Goal: Task Accomplishment & Management: Manage account settings

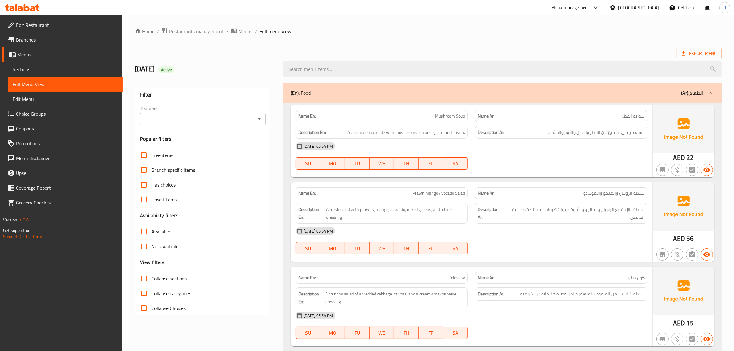
click at [630, 6] on div "[GEOGRAPHIC_DATA]" at bounding box center [639, 7] width 41 height 7
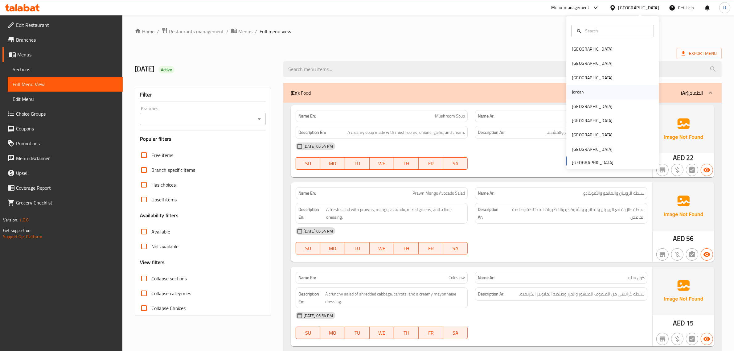
click at [586, 89] on div "Jordan" at bounding box center [612, 92] width 93 height 14
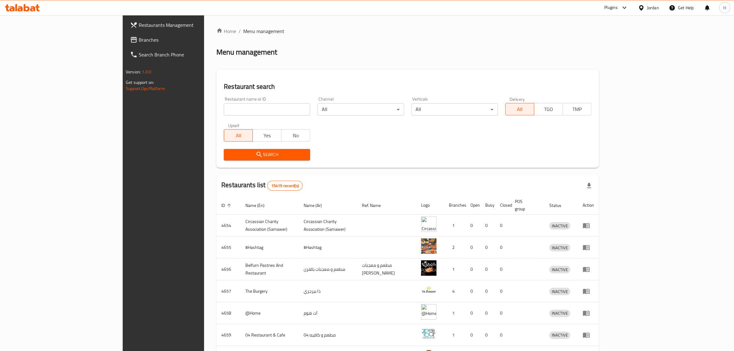
click at [653, 9] on div "Jordan" at bounding box center [653, 7] width 12 height 7
click at [596, 161] on div "[GEOGRAPHIC_DATA]" at bounding box center [592, 161] width 41 height 7
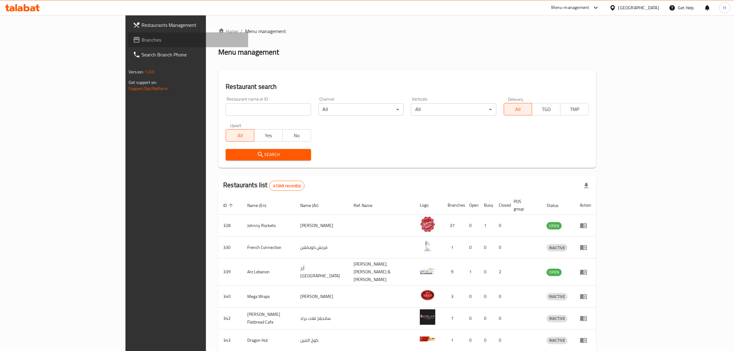
click at [128, 44] on link "Branches" at bounding box center [188, 39] width 120 height 15
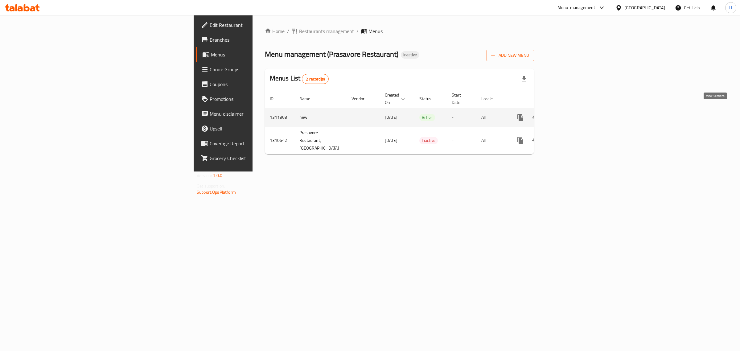
click at [572, 110] on link "enhanced table" at bounding box center [564, 117] width 15 height 15
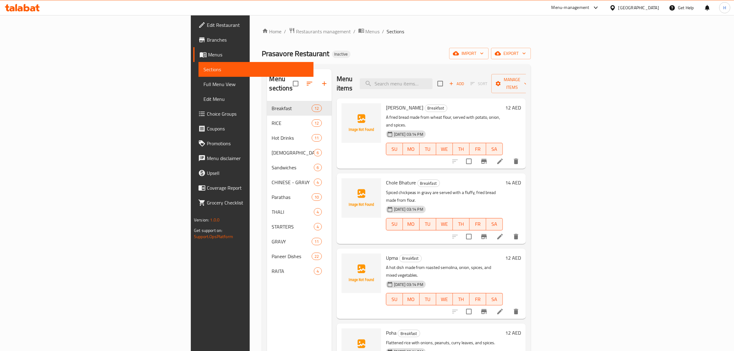
drag, startPoint x: 70, startPoint y: 84, endPoint x: 384, endPoint y: 1, distance: 325.3
click at [204, 84] on span "Full Menu View" at bounding box center [256, 83] width 105 height 7
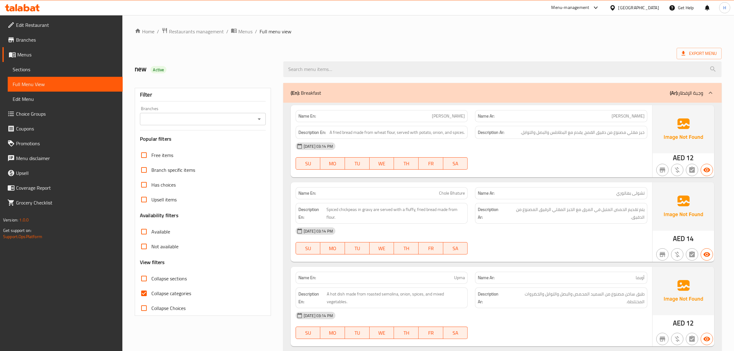
click at [39, 71] on span "Sections" at bounding box center [65, 69] width 105 height 7
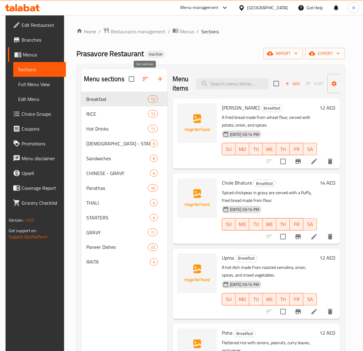
click at [141, 83] on button "button" at bounding box center [145, 79] width 15 height 15
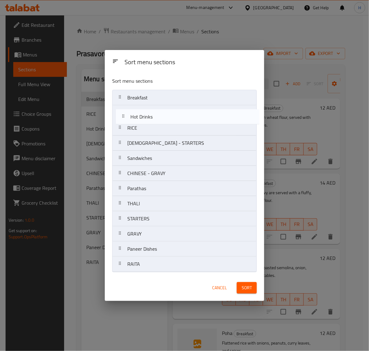
drag, startPoint x: 161, startPoint y: 130, endPoint x: 164, endPoint y: 117, distance: 13.0
click at [164, 117] on nav "Breakfast RICE Hot Drinks CHINESE - STARTERS Sandwiches CHINESE - GRAVY Paratha…" at bounding box center [184, 181] width 145 height 182
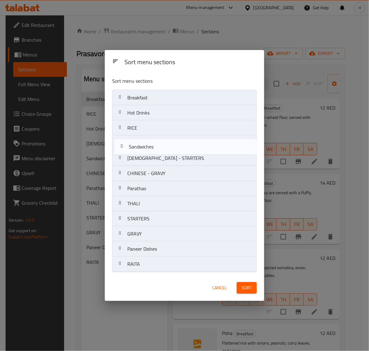
drag, startPoint x: 173, startPoint y: 157, endPoint x: 175, endPoint y: 143, distance: 14.0
click at [175, 143] on nav "Breakfast Hot Drinks RICE CHINESE - STARTERS Sandwiches CHINESE - GRAVY Paratha…" at bounding box center [184, 181] width 145 height 182
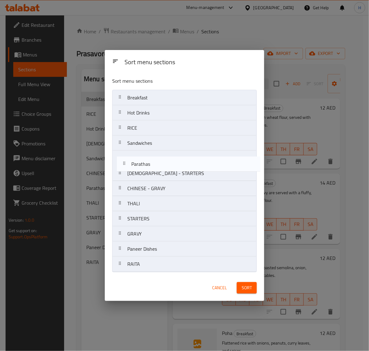
drag, startPoint x: 167, startPoint y: 187, endPoint x: 171, endPoint y: 158, distance: 28.6
click at [171, 158] on nav "Breakfast Hot Drinks RICE Sandwiches CHINESE - STARTERS CHINESE - GRAVY Paratha…" at bounding box center [184, 181] width 145 height 182
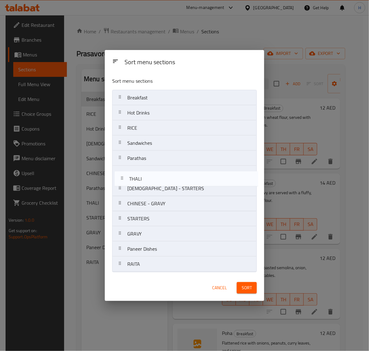
drag, startPoint x: 173, startPoint y: 203, endPoint x: 175, endPoint y: 176, distance: 26.6
click at [175, 176] on nav "Breakfast Hot Drinks RICE Sandwiches Parathas CHINESE - STARTERS CHINESE - GRAV…" at bounding box center [184, 181] width 145 height 182
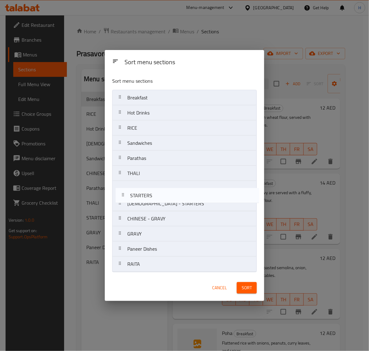
drag, startPoint x: 172, startPoint y: 218, endPoint x: 175, endPoint y: 189, distance: 29.1
click at [175, 189] on nav "Breakfast Hot Drinks RICE Sandwiches Parathas THALI CHINESE - STARTERS CHINESE …" at bounding box center [184, 181] width 145 height 182
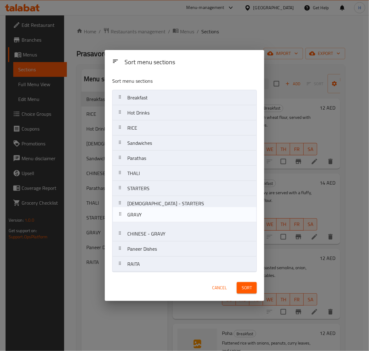
drag, startPoint x: 178, startPoint y: 234, endPoint x: 180, endPoint y: 205, distance: 28.8
click at [178, 206] on nav "Breakfast Hot Drinks RICE Sandwiches Parathas THALI STARTERS CHINESE - STARTERS…" at bounding box center [184, 181] width 145 height 182
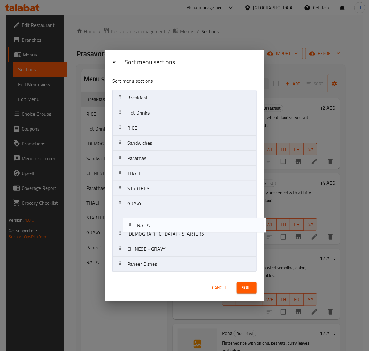
drag, startPoint x: 169, startPoint y: 264, endPoint x: 182, endPoint y: 220, distance: 46.6
click at [179, 220] on nav "Breakfast Hot Drinks RICE Sandwiches Parathas THALI STARTERS GRAVY CHINESE - ST…" at bounding box center [184, 181] width 145 height 182
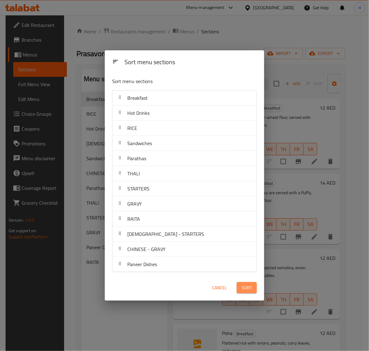
click at [256, 287] on button "Sort" at bounding box center [247, 287] width 20 height 11
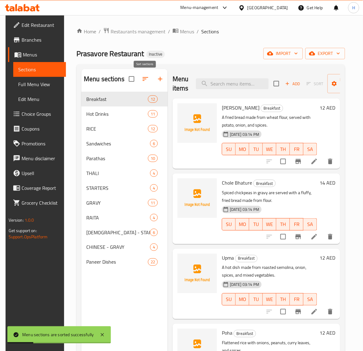
click at [148, 80] on icon "button" at bounding box center [145, 78] width 7 height 7
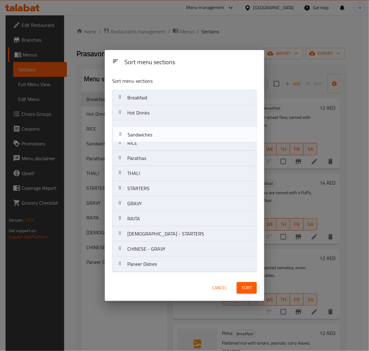
drag, startPoint x: 147, startPoint y: 142, endPoint x: 147, endPoint y: 132, distance: 10.5
click at [147, 132] on nav "Breakfast Hot Drinks RICE Sandwiches Parathas THALI STARTERS GRAVY RAITA CHINES…" at bounding box center [184, 181] width 145 height 182
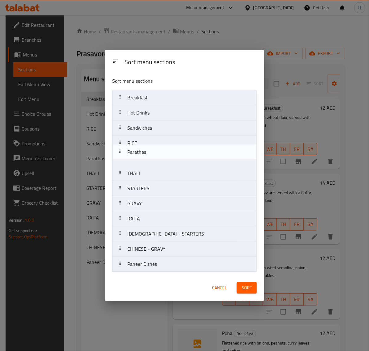
drag, startPoint x: 171, startPoint y: 158, endPoint x: 171, endPoint y: 148, distance: 10.2
click at [171, 148] on nav "Breakfast Hot Drinks Sandwiches RICE Parathas THALI STARTERS GRAVY RAITA CHINES…" at bounding box center [184, 181] width 145 height 182
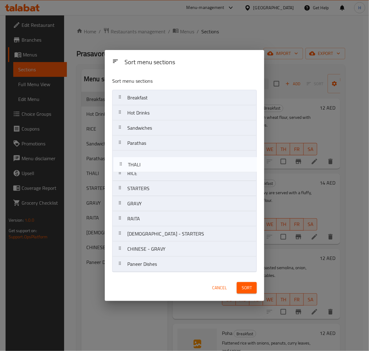
drag, startPoint x: 158, startPoint y: 172, endPoint x: 164, endPoint y: 159, distance: 13.8
click at [158, 159] on nav "Breakfast Hot Drinks Sandwiches Parathas RICE THALI STARTERS GRAVY RAITA CHINES…" at bounding box center [184, 181] width 145 height 182
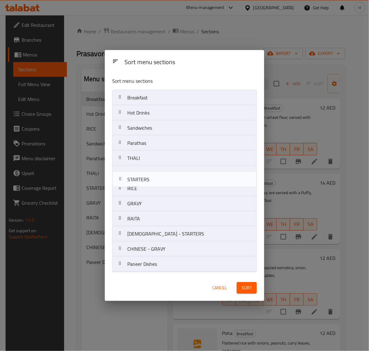
drag, startPoint x: 170, startPoint y: 190, endPoint x: 171, endPoint y: 176, distance: 13.9
click at [171, 176] on nav "Breakfast Hot Drinks Sandwiches Parathas THALI RICE STARTERS GRAVY RAITA CHINES…" at bounding box center [184, 181] width 145 height 182
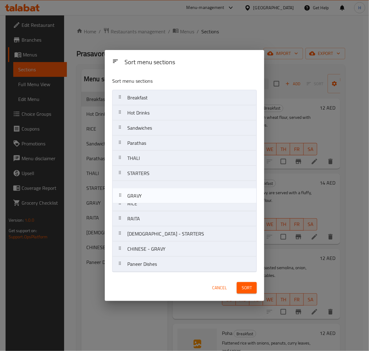
drag, startPoint x: 167, startPoint y: 203, endPoint x: 167, endPoint y: 191, distance: 11.1
click at [167, 191] on nav "Breakfast Hot Drinks Sandwiches Parathas THALI STARTERS RICE GRAVY RAITA CHINES…" at bounding box center [184, 181] width 145 height 182
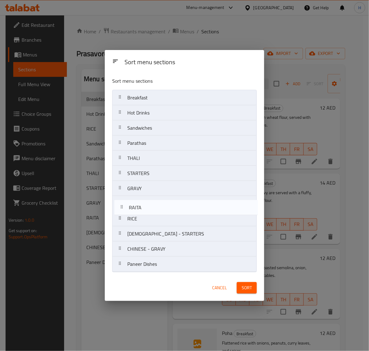
drag, startPoint x: 156, startPoint y: 220, endPoint x: 186, endPoint y: 202, distance: 34.3
click at [158, 206] on nav "Breakfast Hot Drinks Sandwiches Parathas THALI STARTERS GRAVY RICE RAITA CHINES…" at bounding box center [184, 181] width 145 height 182
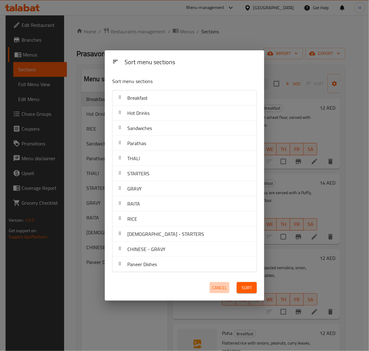
click at [223, 286] on span "Cancel" at bounding box center [219, 288] width 15 height 8
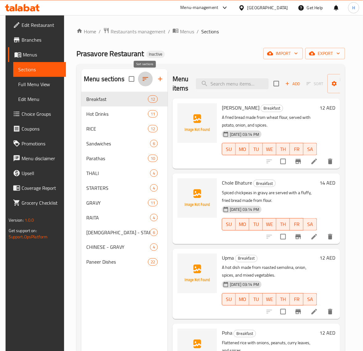
click at [147, 82] on icon "button" at bounding box center [145, 78] width 7 height 7
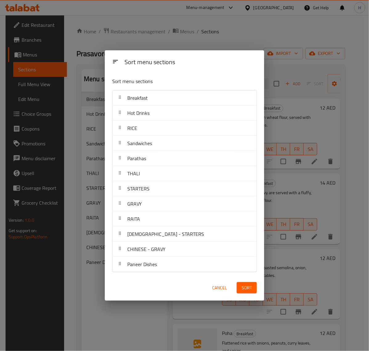
click at [226, 288] on span "Cancel" at bounding box center [219, 288] width 15 height 8
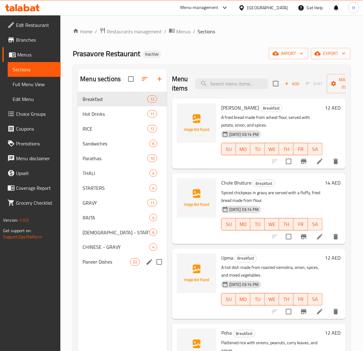
click at [112, 264] on span "Paneer Dishes" at bounding box center [106, 261] width 47 height 7
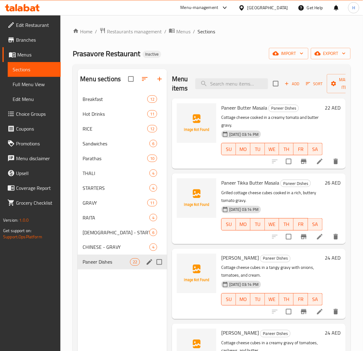
click at [159, 261] on input "Menu sections" at bounding box center [159, 261] width 13 height 13
checkbox input "true"
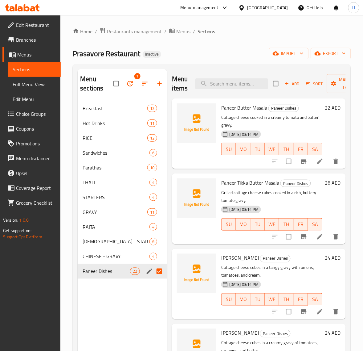
click at [130, 85] on icon "button" at bounding box center [129, 83] width 7 height 7
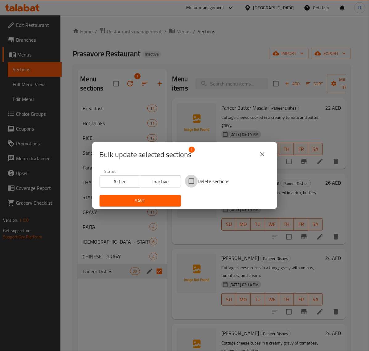
click at [187, 180] on input "Delete sections" at bounding box center [191, 181] width 13 height 13
checkbox input "true"
click at [170, 198] on span "Save" at bounding box center [141, 201] width 72 height 8
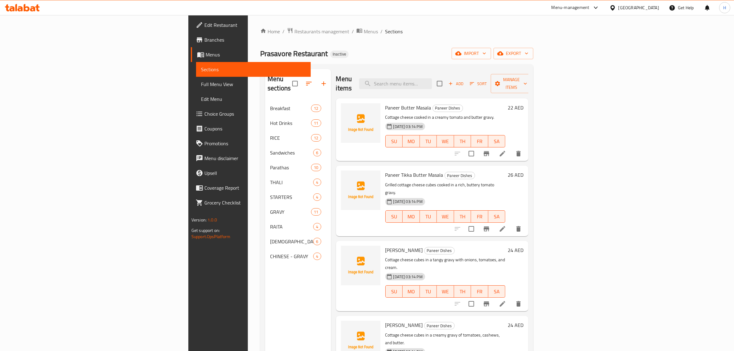
click at [639, 10] on div "[GEOGRAPHIC_DATA]" at bounding box center [639, 7] width 41 height 7
click at [602, 90] on div "Jordan" at bounding box center [612, 92] width 93 height 14
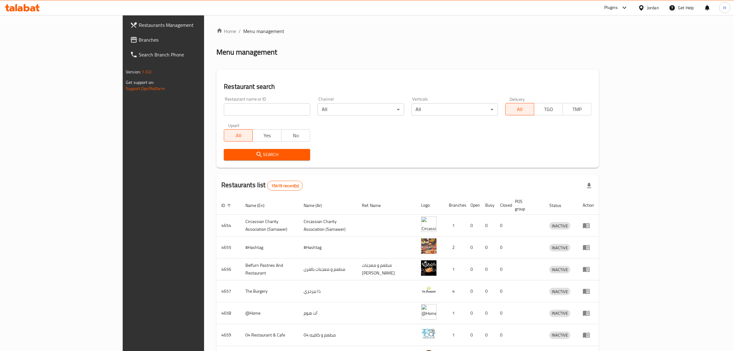
click at [653, 9] on div "Jordan" at bounding box center [653, 7] width 12 height 7
click at [606, 157] on div "[GEOGRAPHIC_DATA]" at bounding box center [592, 161] width 51 height 14
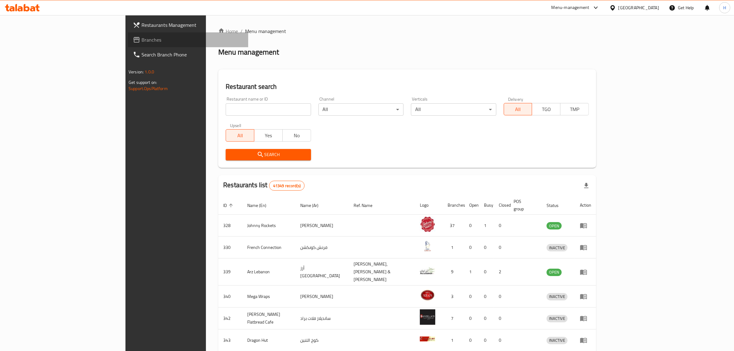
click at [142, 41] on span "Branches" at bounding box center [193, 39] width 102 height 7
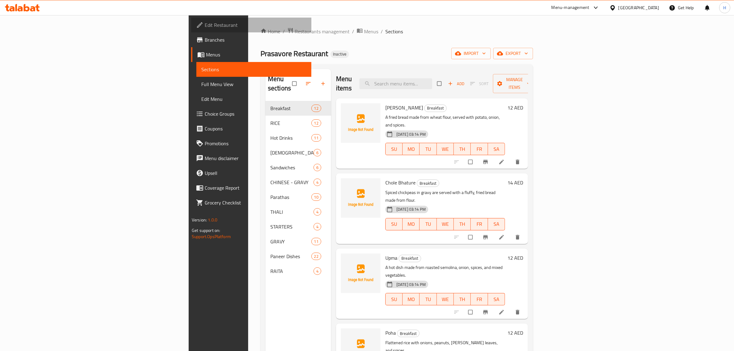
click at [205, 28] on span "Edit Restaurant" at bounding box center [256, 24] width 102 height 7
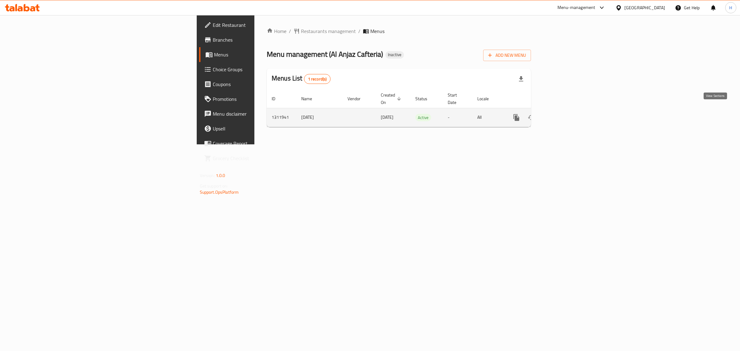
click at [565, 114] on icon "enhanced table" at bounding box center [560, 117] width 7 height 7
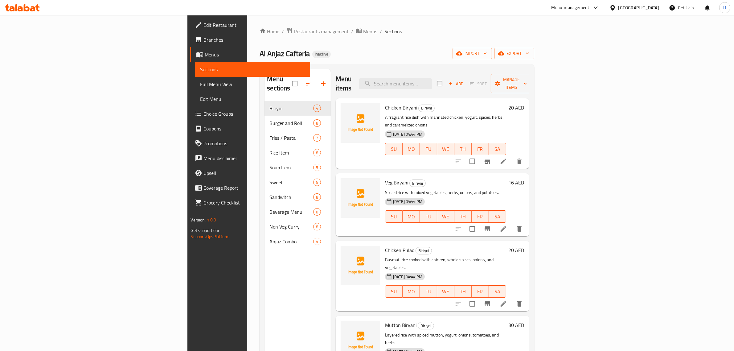
click at [200, 80] on span "Full Menu View" at bounding box center [252, 83] width 105 height 7
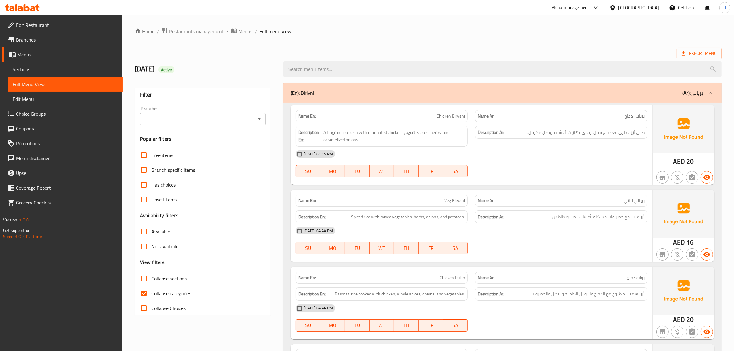
click at [159, 291] on span "Collapse categories" at bounding box center [171, 293] width 40 height 7
click at [151, 291] on input "Collapse categories" at bounding box center [144, 293] width 15 height 15
checkbox input "false"
click at [46, 69] on span "Sections" at bounding box center [65, 69] width 105 height 7
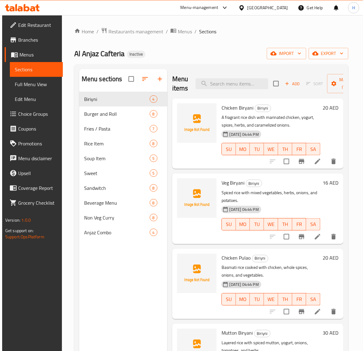
click at [39, 83] on span "Full Menu View" at bounding box center [36, 83] width 43 height 7
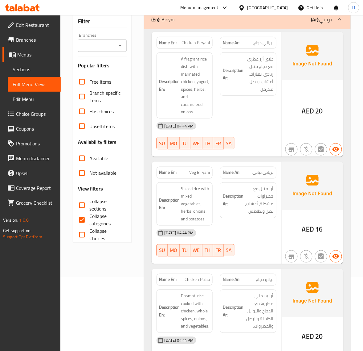
scroll to position [77, 0]
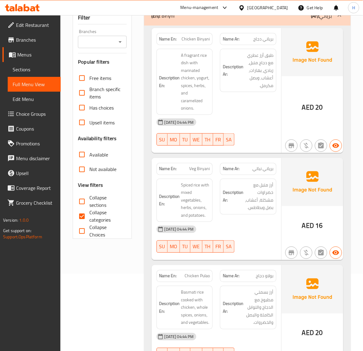
click at [92, 212] on span "Collapse categories" at bounding box center [105, 216] width 32 height 15
click at [89, 212] on input "Collapse categories" at bounding box center [82, 216] width 15 height 15
checkbox input "false"
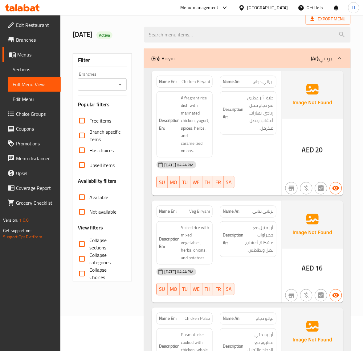
scroll to position [26, 0]
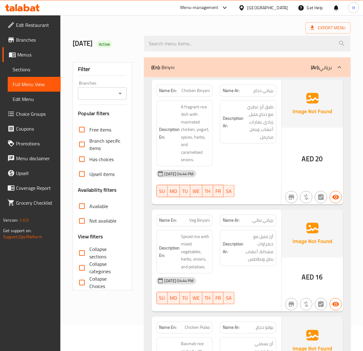
drag, startPoint x: 81, startPoint y: 249, endPoint x: 183, endPoint y: 205, distance: 110.5
click at [81, 249] on input "Collapse sections" at bounding box center [82, 252] width 15 height 15
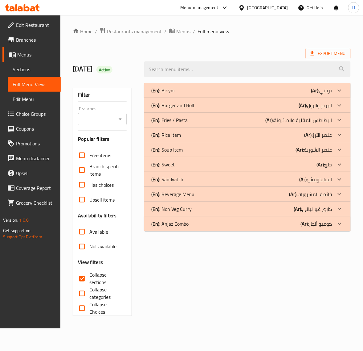
scroll to position [0, 0]
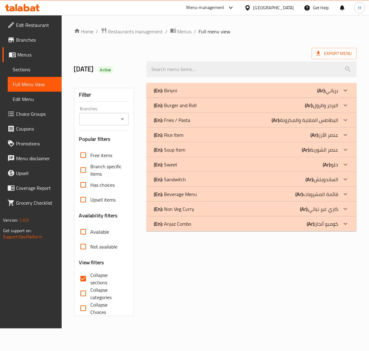
drag, startPoint x: 86, startPoint y: 276, endPoint x: 174, endPoint y: 200, distance: 116.5
click at [86, 276] on input "Collapse sections" at bounding box center [83, 278] width 15 height 15
checkbox input "false"
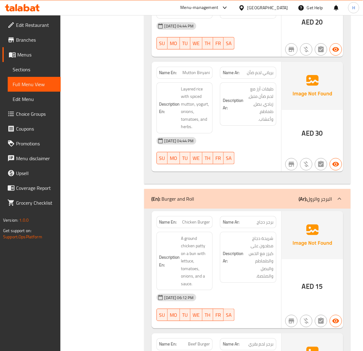
scroll to position [360, 0]
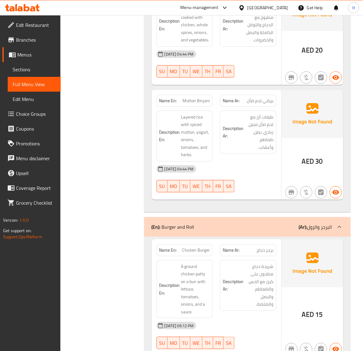
click at [38, 72] on span "Sections" at bounding box center [34, 69] width 43 height 7
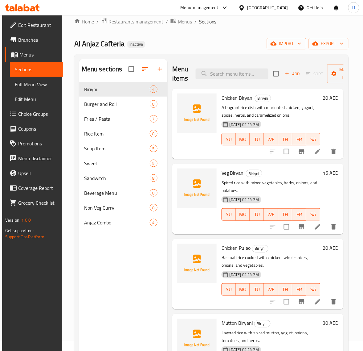
scroll to position [10, 0]
click at [142, 68] on icon "button" at bounding box center [145, 69] width 7 height 7
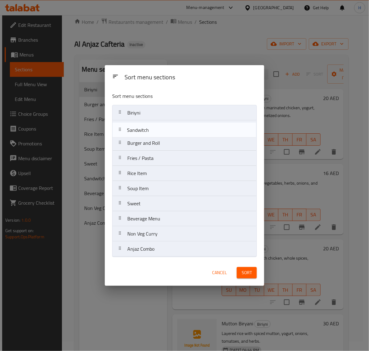
drag, startPoint x: 162, startPoint y: 201, endPoint x: 162, endPoint y: 125, distance: 75.9
click at [162, 125] on nav "Biriyni Burger and Roll Fries / Pasta Rice Item Soup Item Sweet Sandwitch Bever…" at bounding box center [184, 181] width 145 height 152
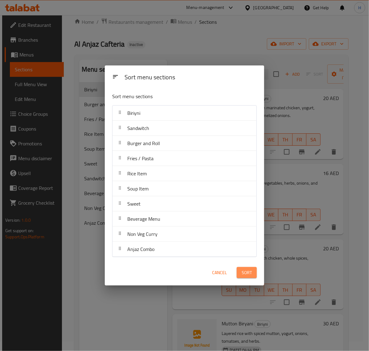
click at [249, 274] on span "Sort" at bounding box center [247, 273] width 10 height 8
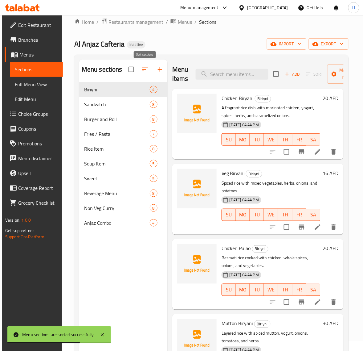
click at [143, 69] on icon "button" at bounding box center [145, 69] width 7 height 7
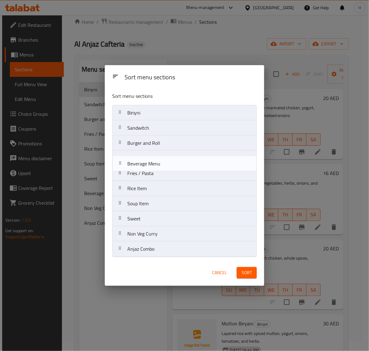
drag, startPoint x: 179, startPoint y: 217, endPoint x: 179, endPoint y: 165, distance: 52.4
click at [179, 158] on nav "Biriyni Sandwitch Burger and Roll Fries / Pasta Rice Item Soup Item Sweet Bever…" at bounding box center [184, 181] width 145 height 152
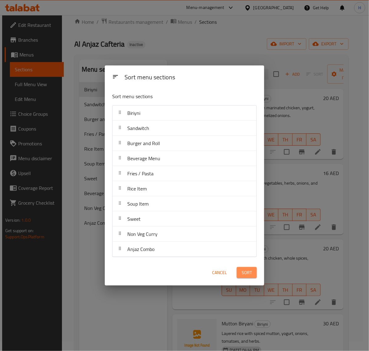
click at [247, 269] on span "Sort" at bounding box center [247, 273] width 10 height 8
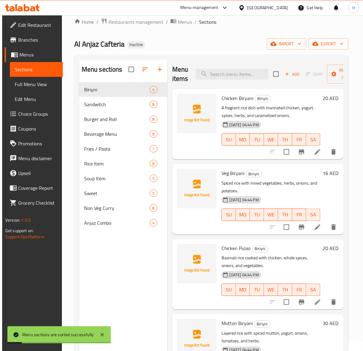
click at [36, 84] on span "Full Menu View" at bounding box center [36, 83] width 43 height 7
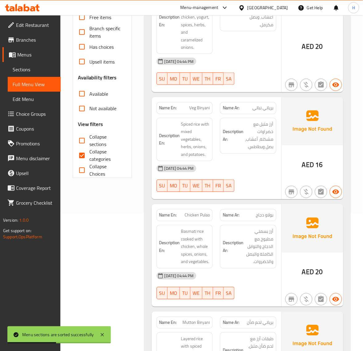
click at [86, 154] on input "Collapse categories" at bounding box center [82, 155] width 15 height 15
checkbox input "false"
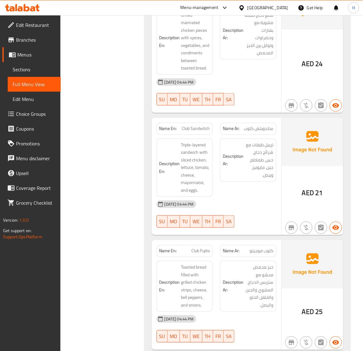
scroll to position [626, 0]
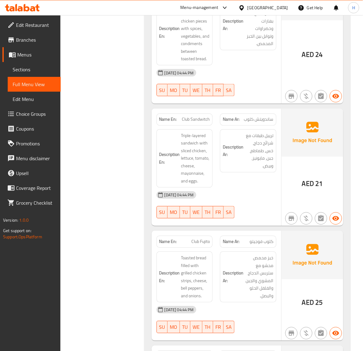
click at [202, 119] on span "Club Sandwitch" at bounding box center [196, 119] width 28 height 6
copy span "Club Sandwitch"
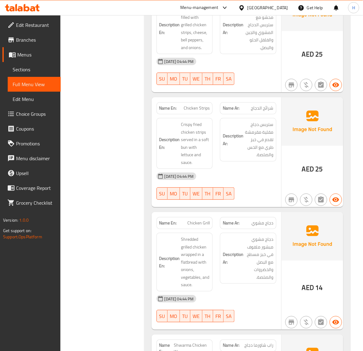
scroll to position [883, 0]
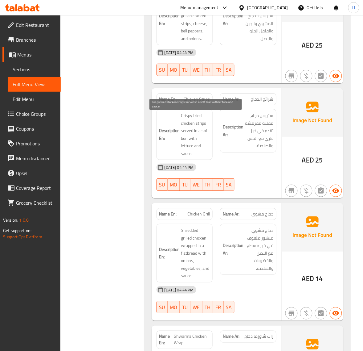
click at [186, 141] on span "Crispy fried chicken strips served in a soft bun with lettuce and sauce." at bounding box center [195, 134] width 29 height 45
copy span "bun"
click at [206, 101] on span "Chicken Strips" at bounding box center [197, 99] width 26 height 6
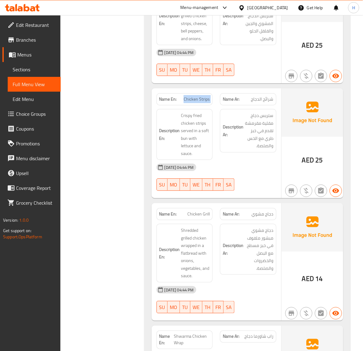
click at [206, 101] on span "Chicken Strips" at bounding box center [197, 99] width 26 height 6
copy span "Chicken Strips"
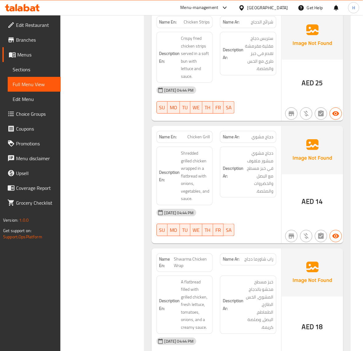
scroll to position [986, 0]
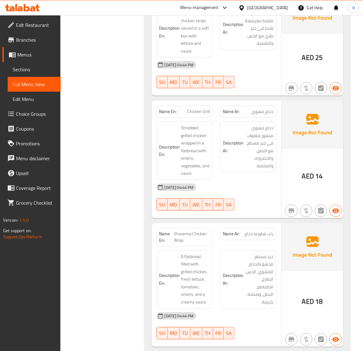
click at [201, 113] on span "Chicken Grill" at bounding box center [198, 111] width 23 height 6
copy span "Chicken Grill"
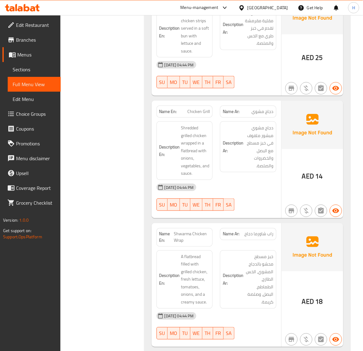
click at [185, 235] on span "Shwarma Chicken Wrap" at bounding box center [192, 237] width 36 height 13
copy span "Shwarma Chicken Wrap"
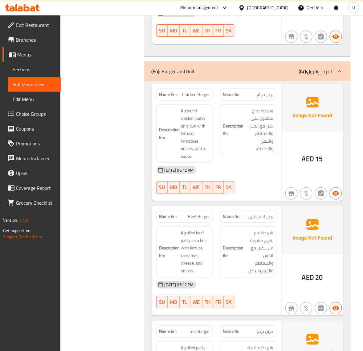
scroll to position [1551, 0]
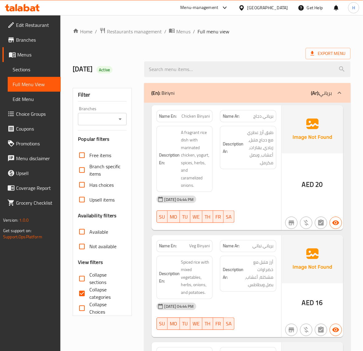
click at [43, 69] on span "Sections" at bounding box center [34, 69] width 43 height 7
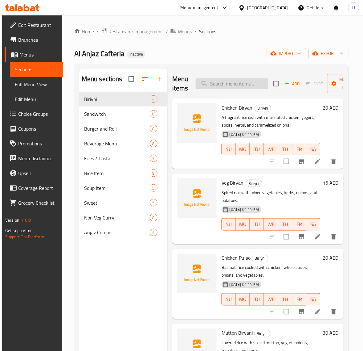
click at [245, 85] on input "search" at bounding box center [232, 83] width 73 height 11
paste input "Club Sandwitch"
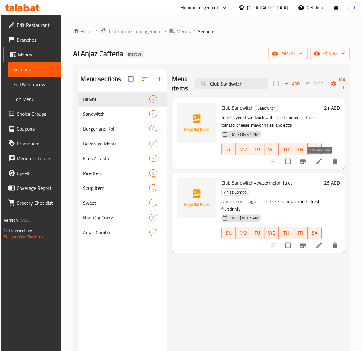
type input "Club Sandwitch"
click at [318, 161] on icon at bounding box center [319, 161] width 7 height 7
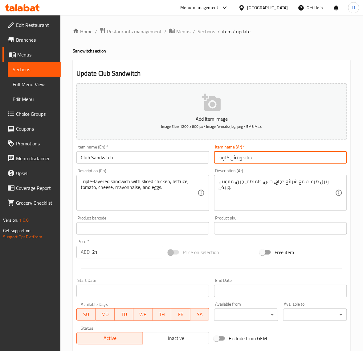
click at [250, 158] on input "ساندويتش كلوب" at bounding box center [280, 157] width 133 height 12
click at [246, 158] on input "ساندويتش كلوب" at bounding box center [280, 157] width 133 height 12
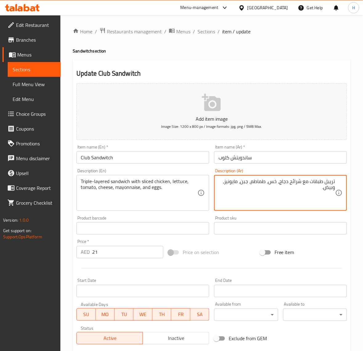
paste textarea "ساندويتش"
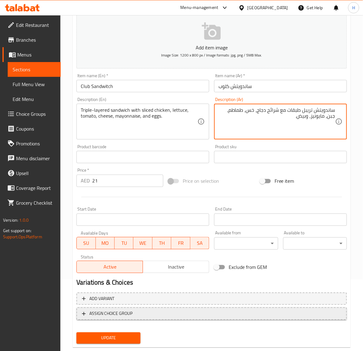
scroll to position [77, 0]
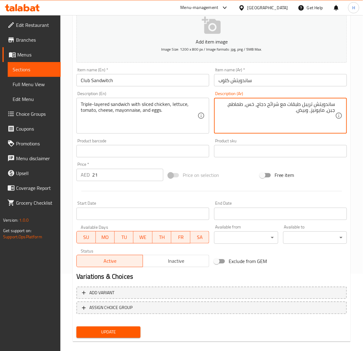
type textarea "ساندويتش تريبل طبقات مع شرائح دجاج، خس، طماطم، جبن، مايونيز، وبيض."
click at [117, 328] on span "Update" at bounding box center [108, 332] width 54 height 8
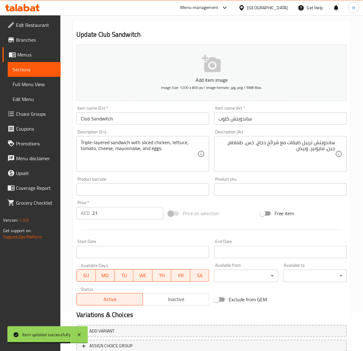
scroll to position [0, 0]
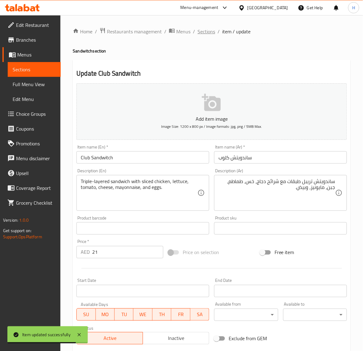
click at [209, 28] on span "Sections" at bounding box center [207, 31] width 18 height 7
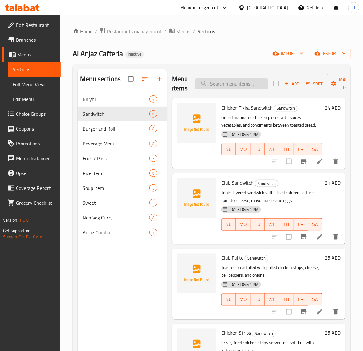
click at [237, 80] on input "search" at bounding box center [231, 83] width 73 height 11
paste input "Chicken Strips"
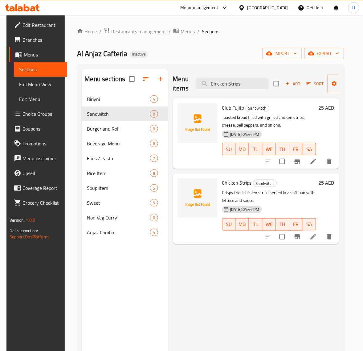
type input "Chicken Strips"
click at [317, 238] on icon at bounding box center [313, 236] width 7 height 7
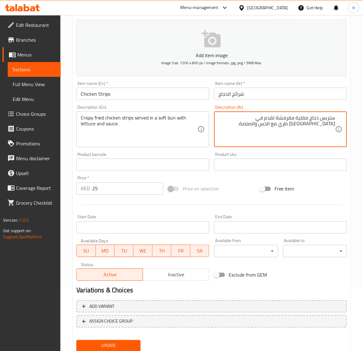
scroll to position [77, 0]
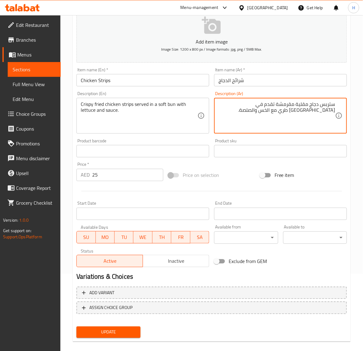
type textarea "ستربس دجاج مقلية مقرمشة تقدم في [GEOGRAPHIC_DATA] طري مع الخس والصلصة."
click at [130, 328] on span "Update" at bounding box center [108, 332] width 54 height 8
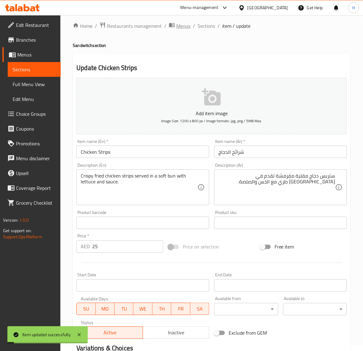
scroll to position [0, 0]
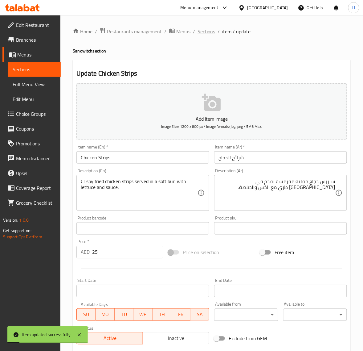
click at [201, 31] on span "Sections" at bounding box center [207, 31] width 18 height 7
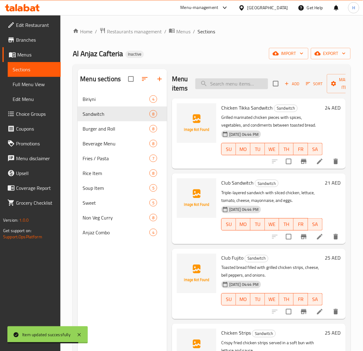
click at [232, 82] on input "search" at bounding box center [231, 83] width 73 height 11
paste input "Chicken Grill"
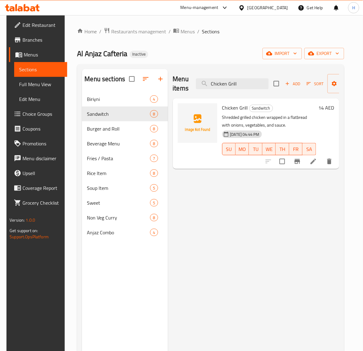
type input "Chicken Grill"
click at [317, 160] on icon at bounding box center [313, 161] width 7 height 7
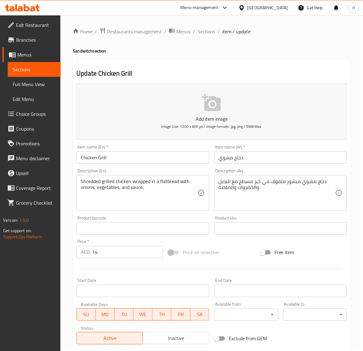
click at [144, 156] on input "Chicken Grill" at bounding box center [142, 157] width 133 height 12
paste input "SHWARMA"
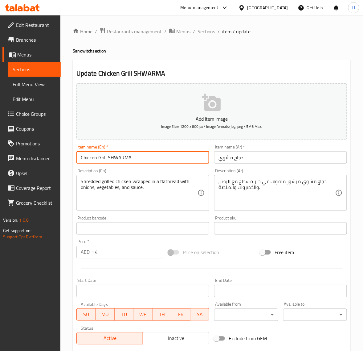
type input "Chicken Grill SHWARMA"
click at [264, 157] on input "دجاج مشوي" at bounding box center [280, 157] width 133 height 12
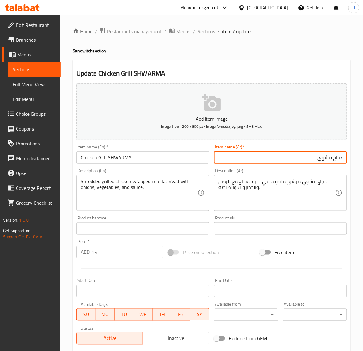
paste input "شاورما"
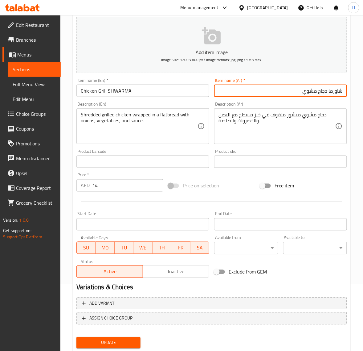
scroll to position [84, 0]
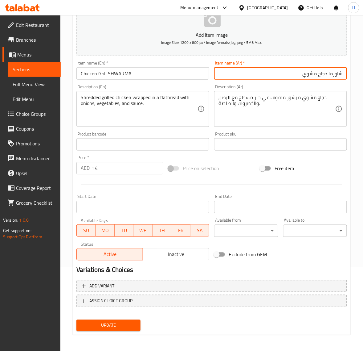
type input "شاورما دجاج مشوي"
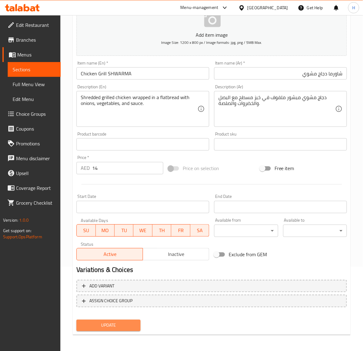
click at [136, 326] on button "Update" at bounding box center [108, 324] width 64 height 11
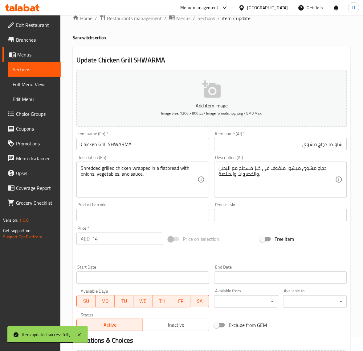
scroll to position [0, 0]
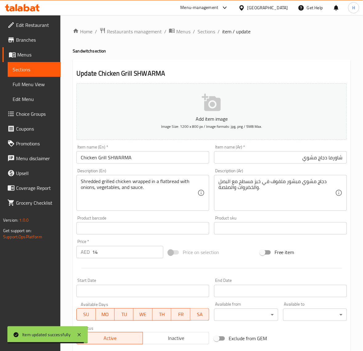
drag, startPoint x: 205, startPoint y: 34, endPoint x: 138, endPoint y: 0, distance: 76.0
click at [205, 34] on span "Sections" at bounding box center [207, 31] width 18 height 7
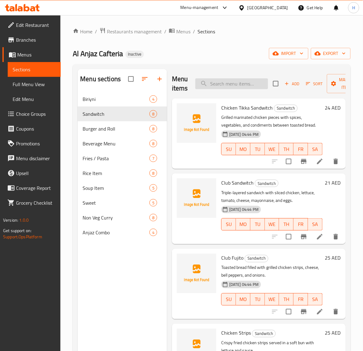
click at [240, 80] on input "search" at bounding box center [231, 83] width 73 height 11
paste input "Shwarma Chicken Wrap"
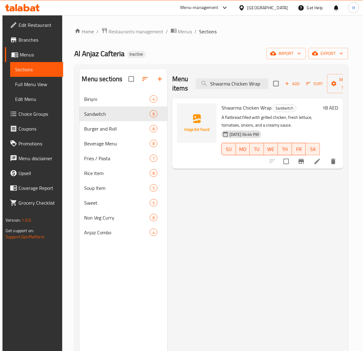
type input "Shwarma Chicken Wrap"
click at [324, 160] on li at bounding box center [317, 161] width 17 height 11
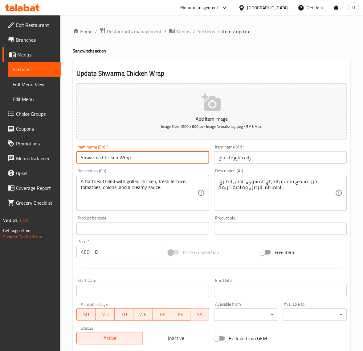
click at [178, 156] on input "Shwarma Chicken Wrap" at bounding box center [142, 157] width 133 height 12
type input "Chicken Wrap"
click at [289, 158] on input "راب شاورما دجاج" at bounding box center [280, 157] width 133 height 12
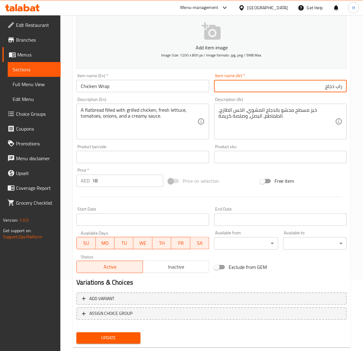
scroll to position [84, 0]
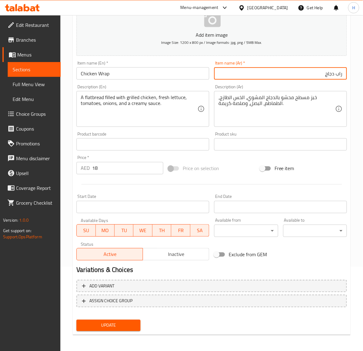
type input "راب دجاج"
click at [128, 321] on span "Update" at bounding box center [108, 325] width 54 height 8
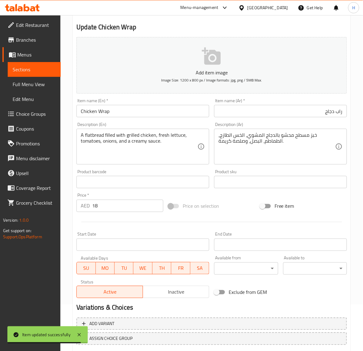
scroll to position [0, 0]
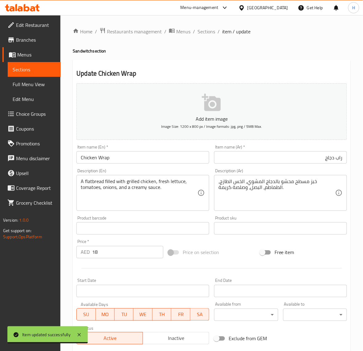
drag, startPoint x: 207, startPoint y: 32, endPoint x: 156, endPoint y: 2, distance: 59.5
click at [207, 32] on span "Sections" at bounding box center [207, 31] width 18 height 7
